Goal: Information Seeking & Learning: Learn about a topic

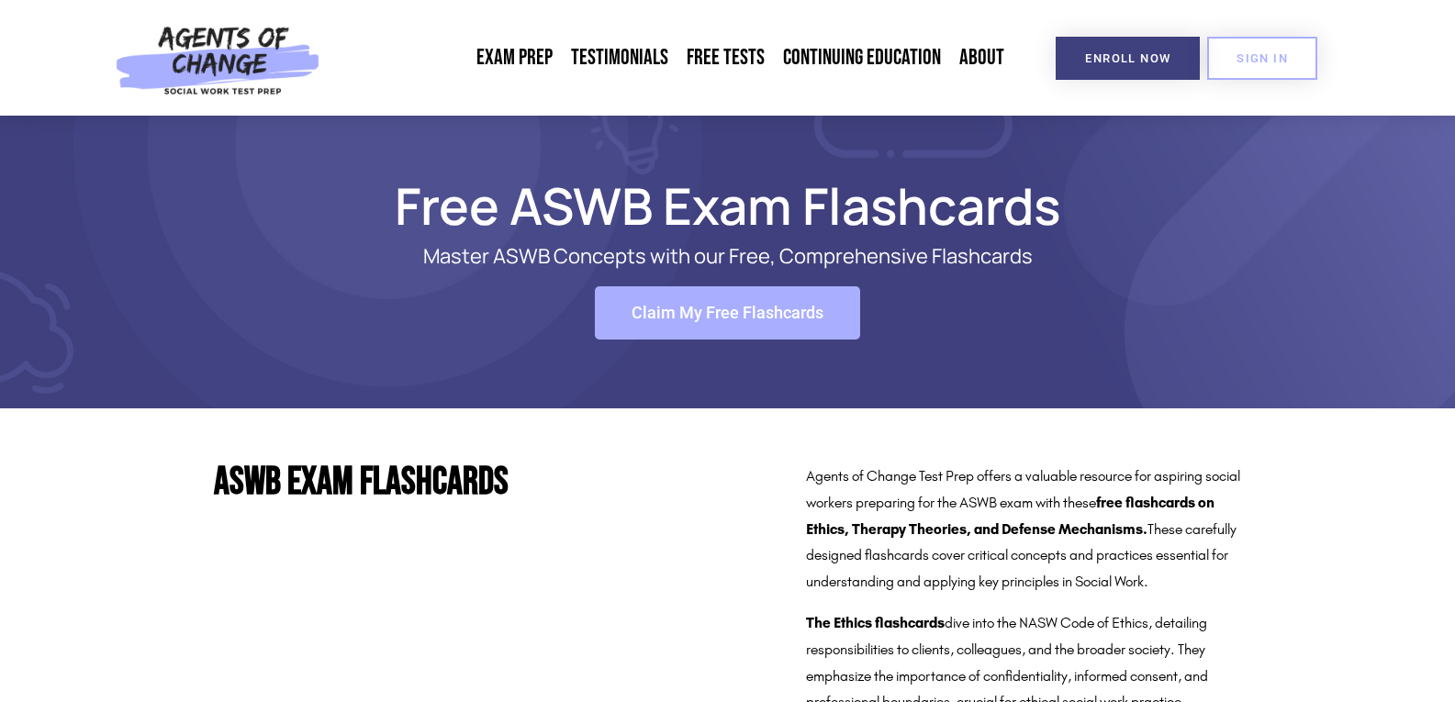
click at [0, 0] on link "LMSW Exam Prep: ASWB Masters Level Exam" at bounding box center [0, 0] width 0 height 0
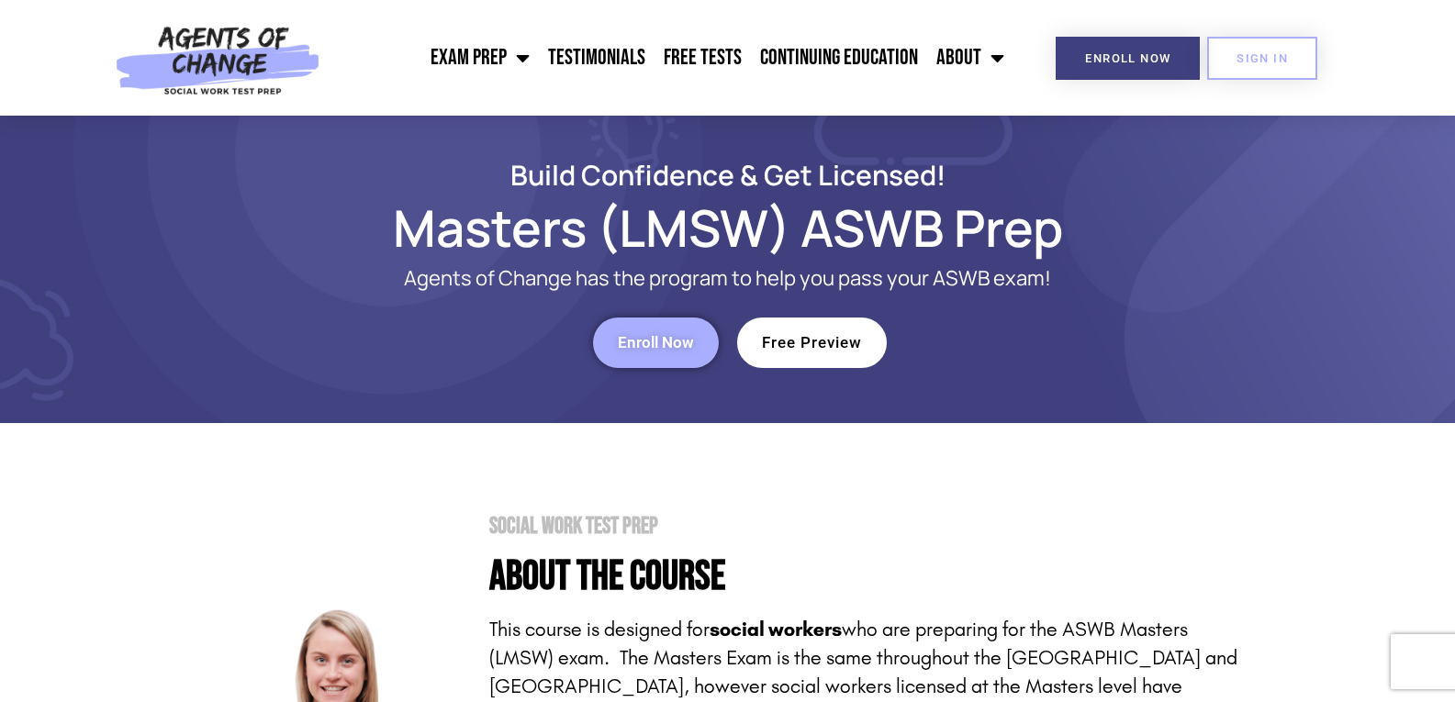
click at [808, 336] on span "Free Preview" at bounding box center [812, 343] width 100 height 16
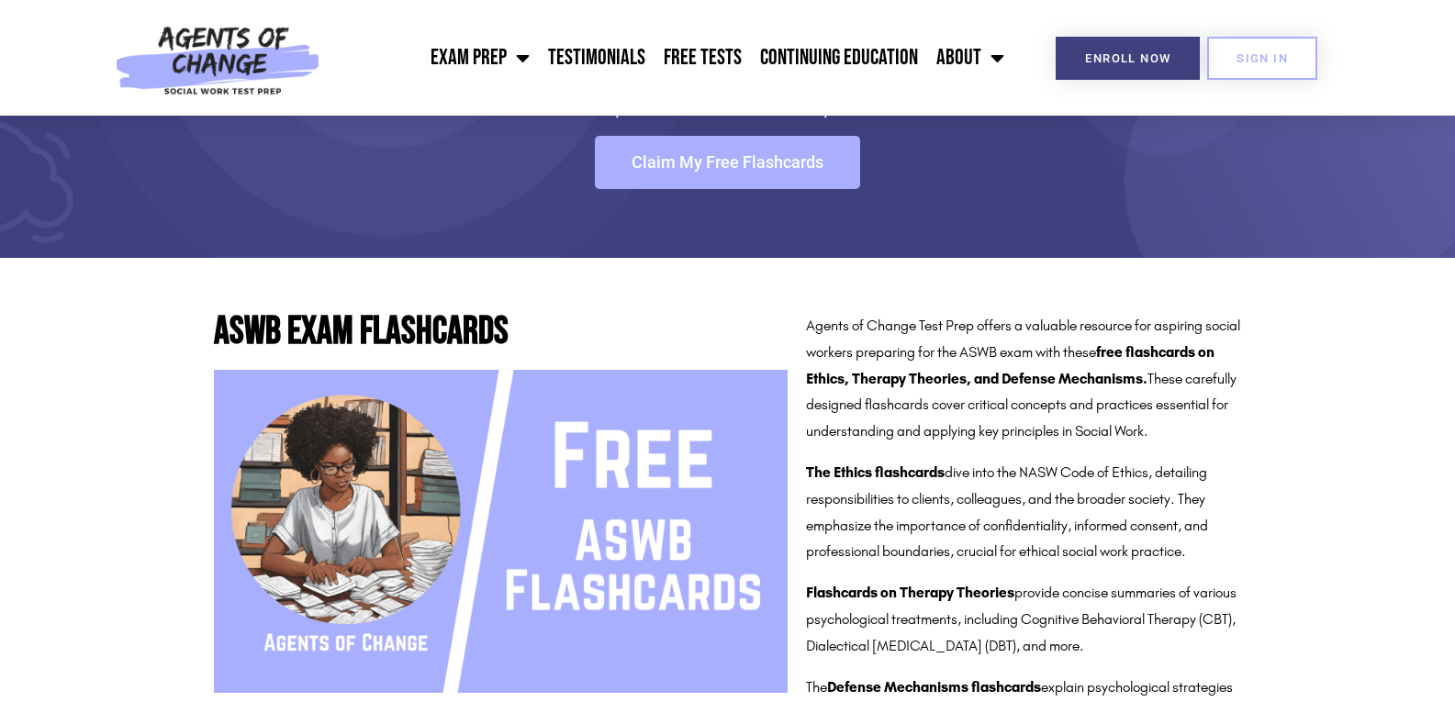
scroll to position [184, 0]
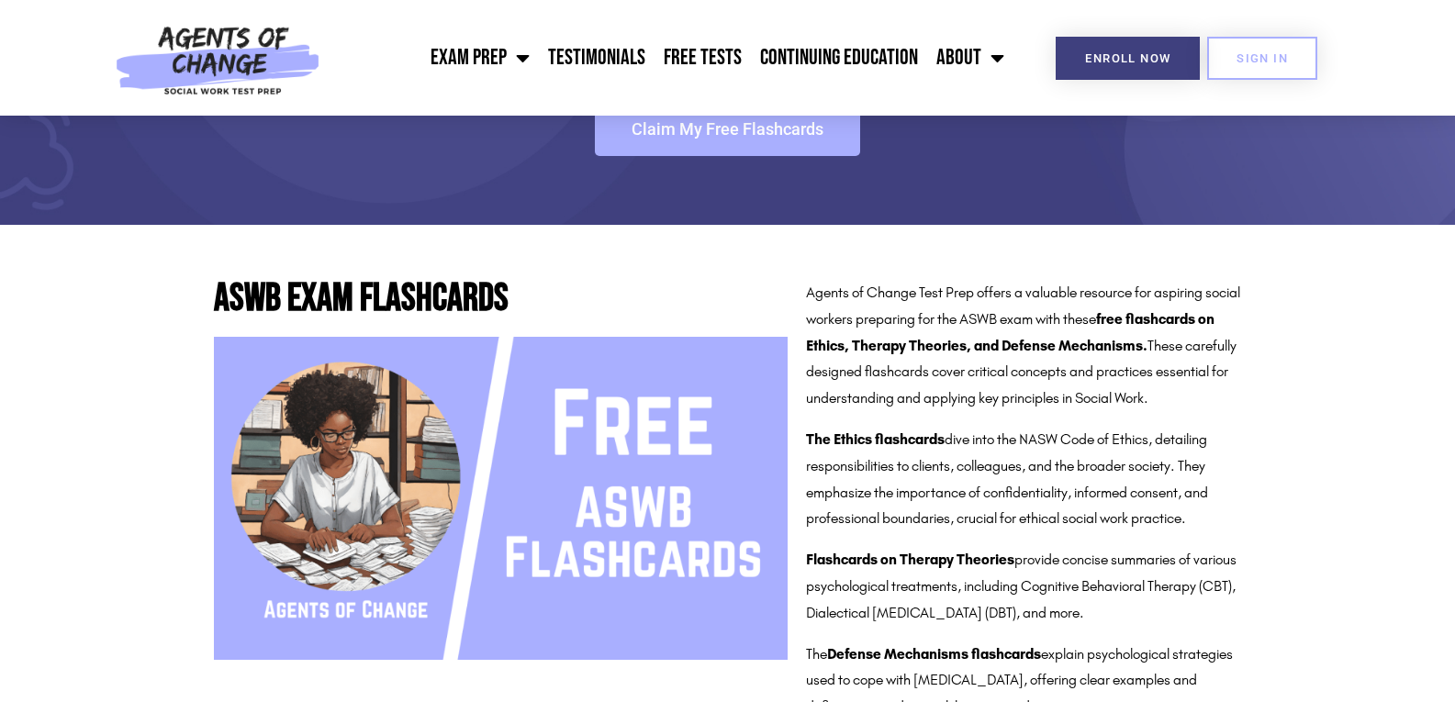
click at [690, 458] on img at bounding box center [501, 498] width 574 height 323
